Goal: Information Seeking & Learning: Learn about a topic

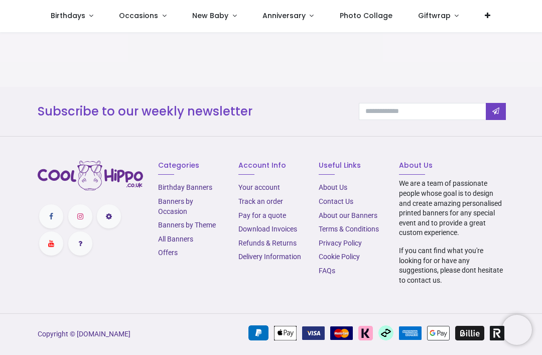
scroll to position [1198, 0]
click at [328, 203] on link "Contact Us" at bounding box center [336, 201] width 35 height 8
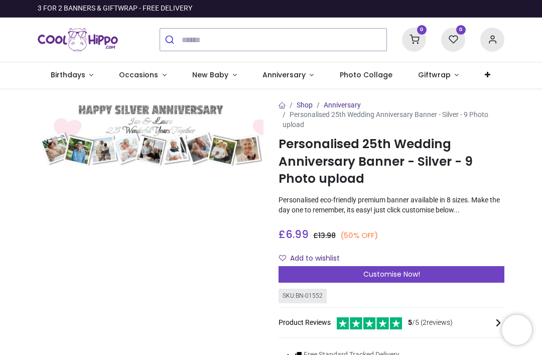
scroll to position [0, 0]
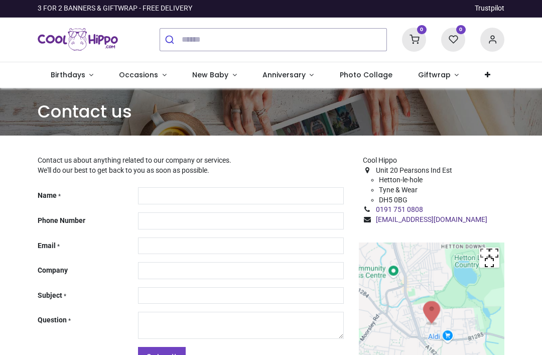
type input "***"
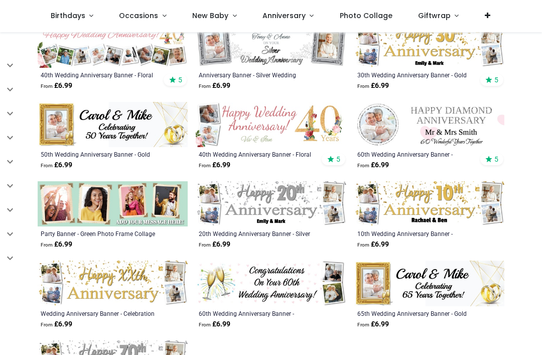
scroll to position [597, 0]
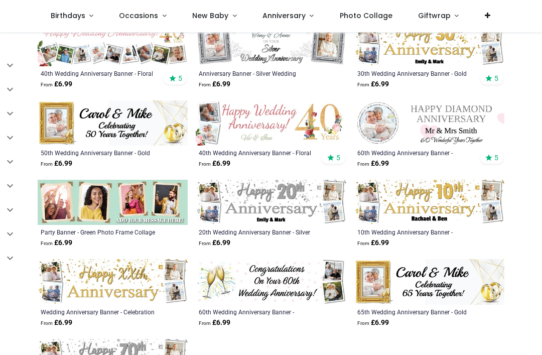
click at [258, 196] on img at bounding box center [271, 202] width 150 height 45
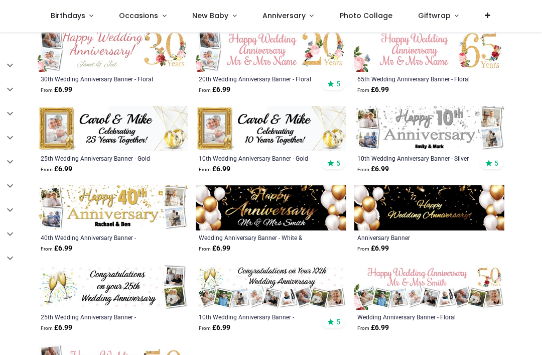
scroll to position [1307, 0]
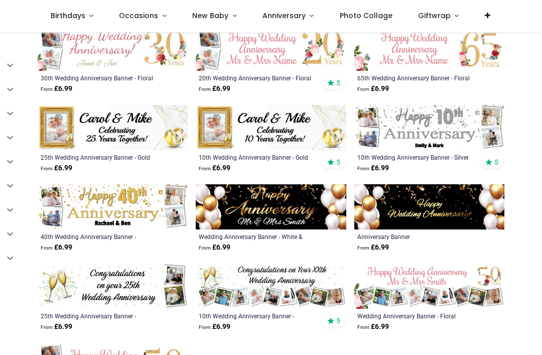
click at [116, 124] on img at bounding box center [113, 127] width 150 height 45
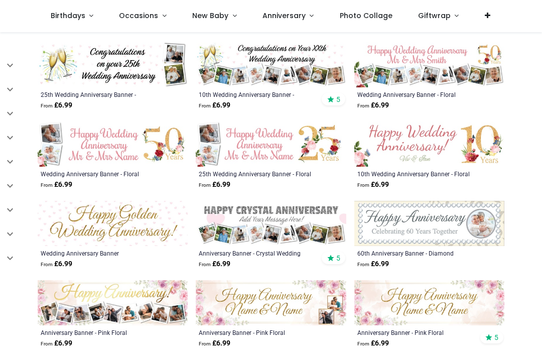
scroll to position [1528, 0]
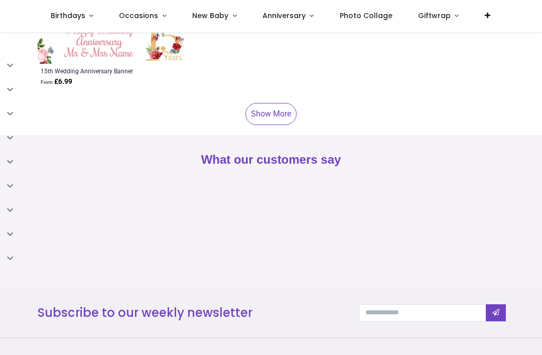
scroll to position [3733, 0]
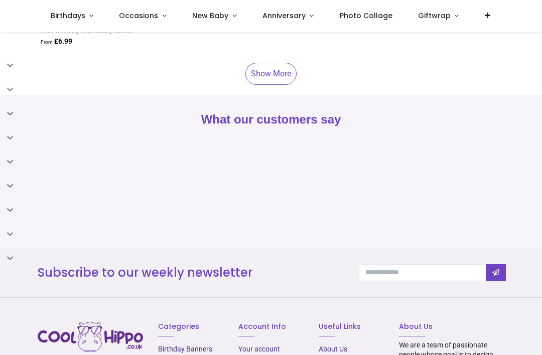
click at [268, 70] on link "Show More" at bounding box center [270, 74] width 51 height 22
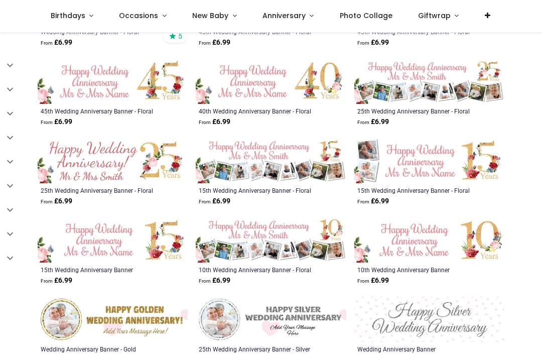
scroll to position [3477, 0]
